Goal: Transaction & Acquisition: Purchase product/service

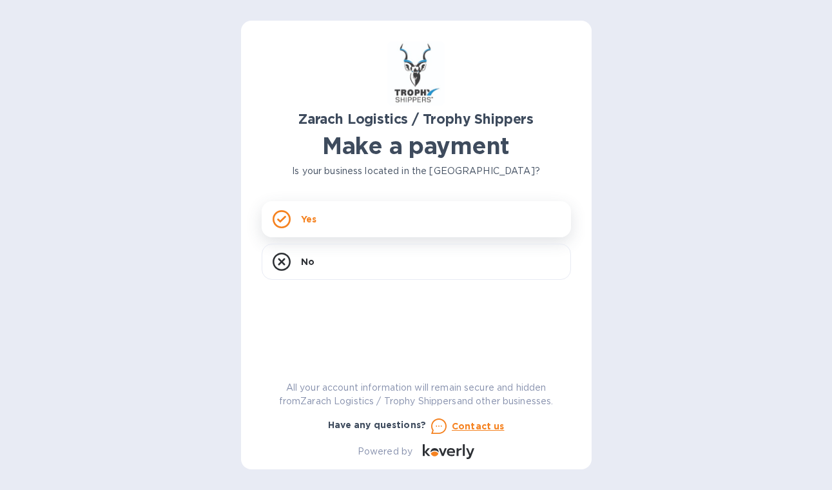
click at [376, 213] on div "Yes" at bounding box center [416, 219] width 309 height 36
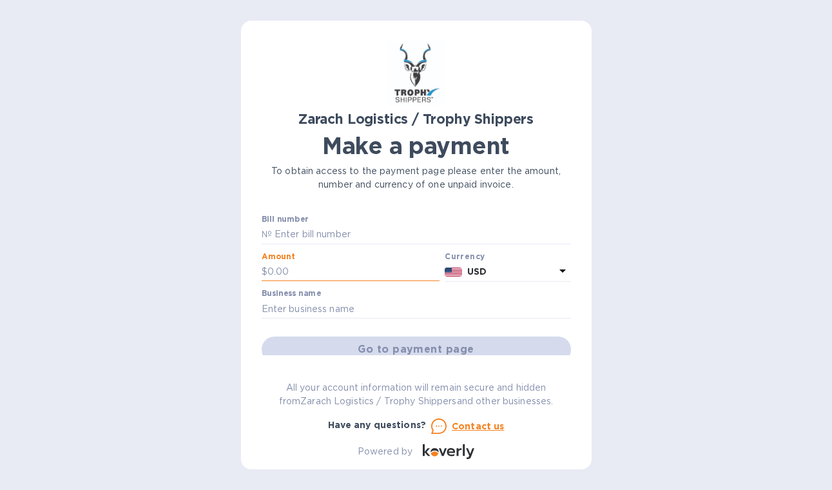
click at [300, 271] on input "text" at bounding box center [353, 271] width 173 height 19
type input "923.57"
click at [311, 229] on input "text" at bounding box center [421, 234] width 299 height 19
paste input "B00172128"
type input "B00172128"
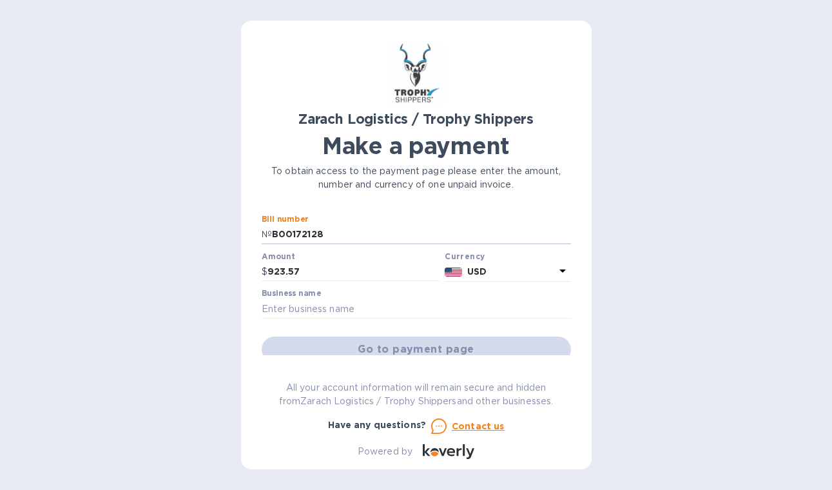
click at [353, 211] on div "Zarach Logistics / Trophy Shippers Make a payment To obtain access to the payme…" at bounding box center [416, 249] width 309 height 417
click at [249, 344] on div "Zarach Logistics / Trophy Shippers Make a payment To obtain access to the payme…" at bounding box center [416, 245] width 350 height 448
click at [480, 301] on input "text" at bounding box center [416, 308] width 309 height 19
type input "Pauli of Vienna, Inc."
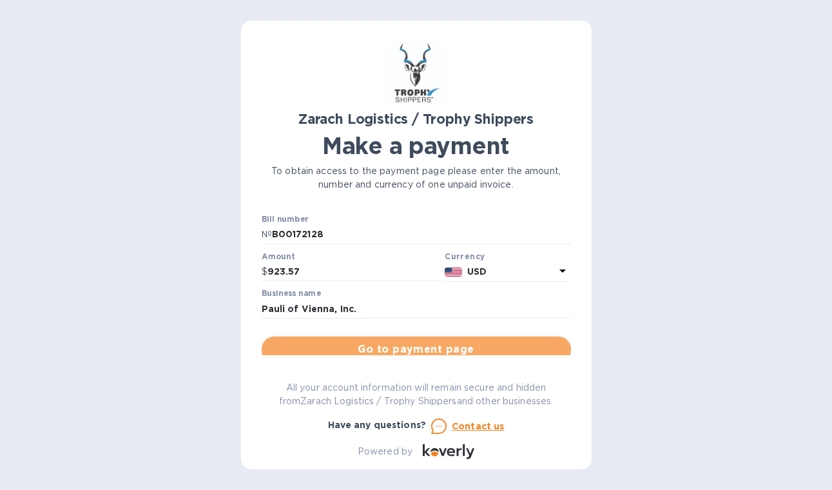
click at [435, 341] on span "Go to payment page" at bounding box center [416, 348] width 289 height 15
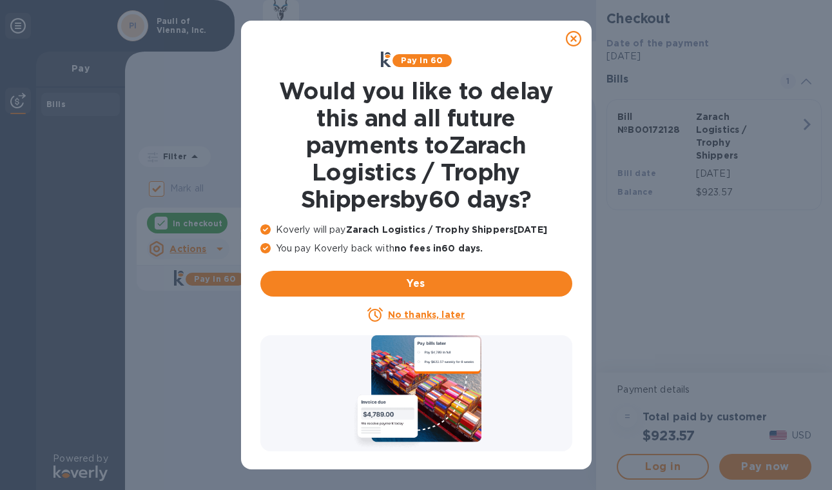
click at [573, 36] on icon at bounding box center [573, 38] width 15 height 15
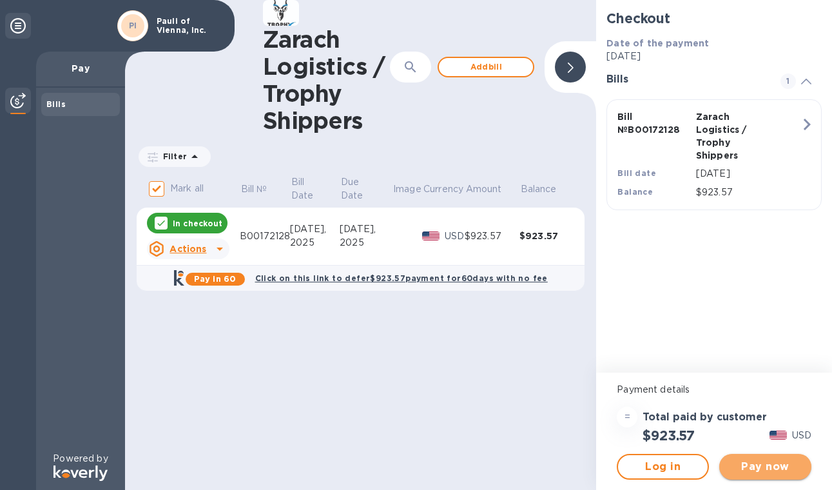
click at [752, 462] on span "Pay now" at bounding box center [765, 466] width 72 height 15
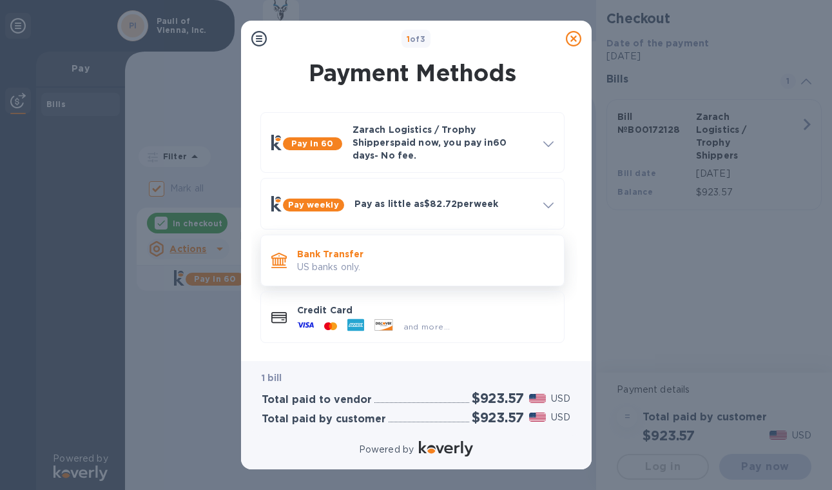
click at [497, 247] on p "Bank Transfer" at bounding box center [425, 253] width 256 height 13
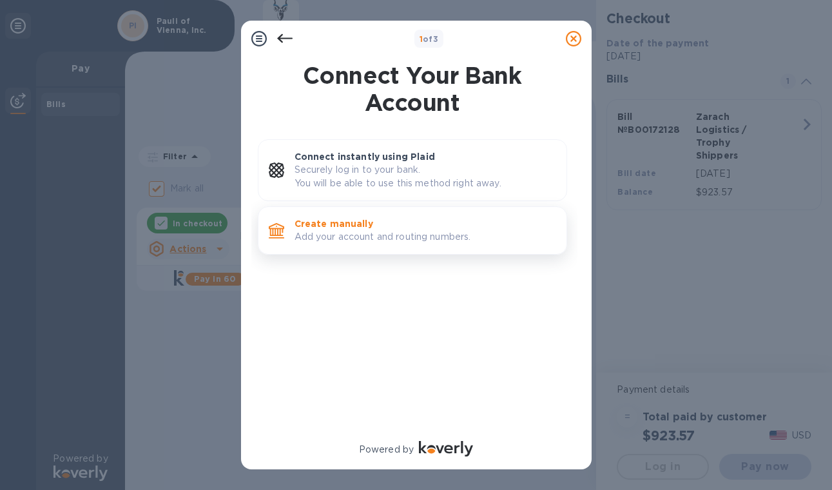
click at [451, 216] on div "Create manually Add your account and routing numbers." at bounding box center [425, 230] width 272 height 37
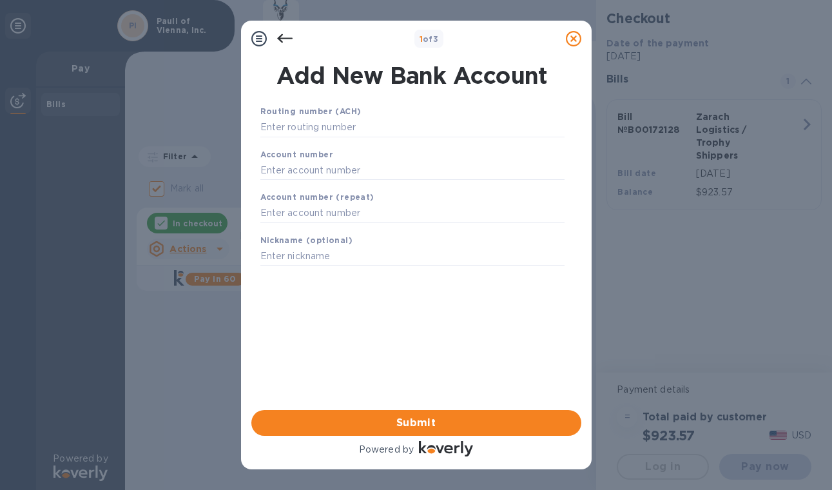
drag, startPoint x: 390, startPoint y: 28, endPoint x: 587, endPoint y: -5, distance: 199.9
click at [587, 0] on html "1 of 3 Add New Bank Account Routing number (ACH) Account number Account number …" at bounding box center [416, 245] width 832 height 490
click at [280, 129] on input "text" at bounding box center [412, 127] width 304 height 19
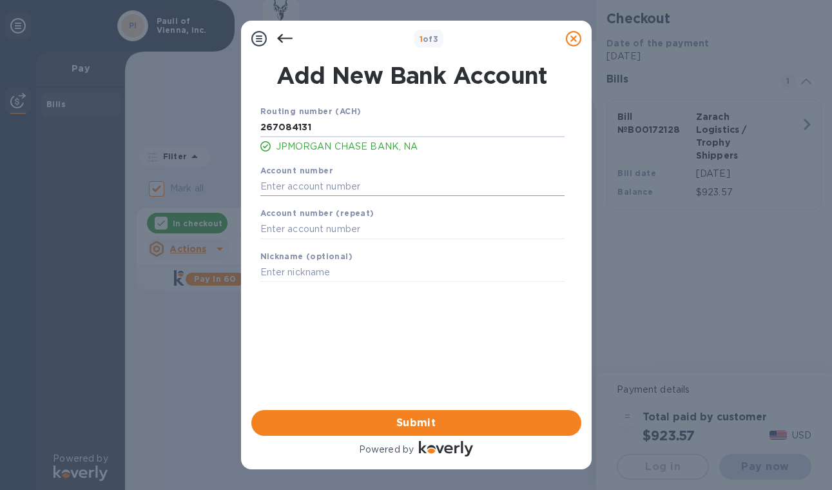
type input "267084131"
click at [274, 187] on input "text" at bounding box center [412, 185] width 304 height 19
type input "4022967425"
click at [289, 232] on input "text" at bounding box center [412, 229] width 304 height 19
type input "4022967425"
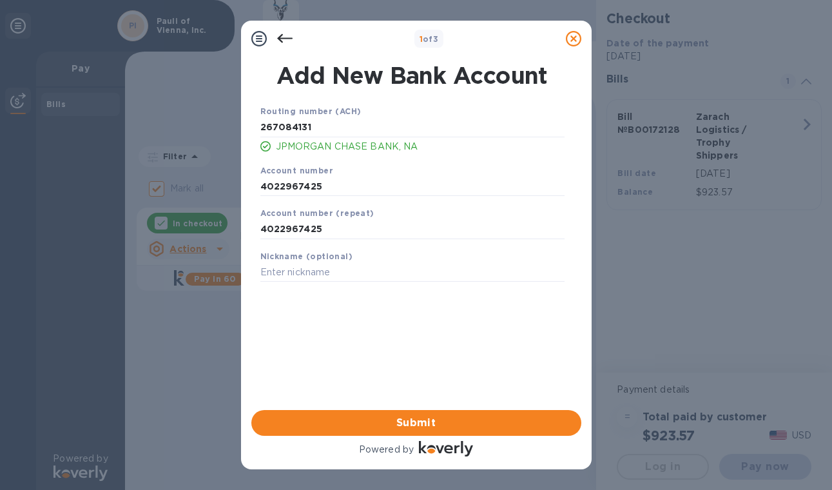
click at [305, 314] on div "Routing number (ACH) [US_BANK_ROUTING_MICR] JPMORGAN CHASE BANK, NA Account num…" at bounding box center [412, 240] width 330 height 292
click at [320, 418] on span "Submit" at bounding box center [416, 422] width 309 height 15
